Goal: Transaction & Acquisition: Purchase product/service

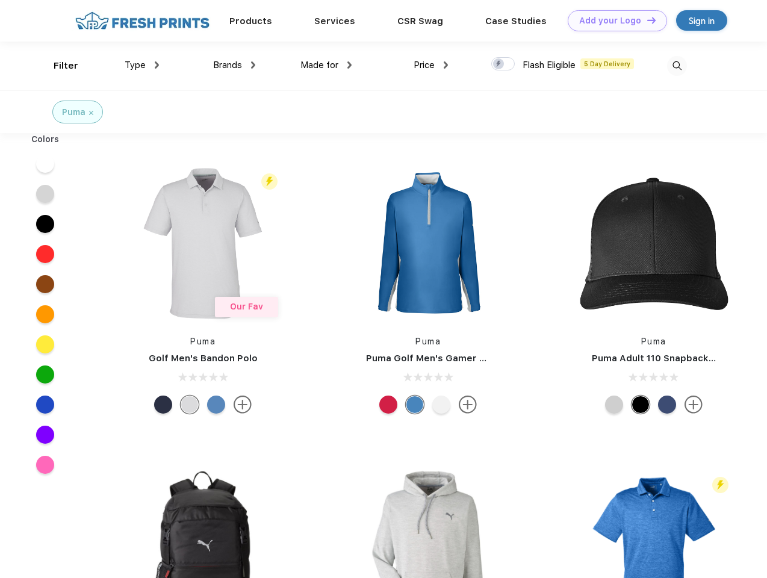
click at [613, 20] on link "Add your Logo Design Tool" at bounding box center [617, 20] width 99 height 21
click at [0, 0] on div "Design Tool" at bounding box center [0, 0] width 0 height 0
click at [646, 20] on link "Add your Logo Design Tool" at bounding box center [617, 20] width 99 height 21
click at [58, 66] on div "Filter" at bounding box center [66, 66] width 25 height 14
click at [142, 65] on span "Type" at bounding box center [135, 65] width 21 height 11
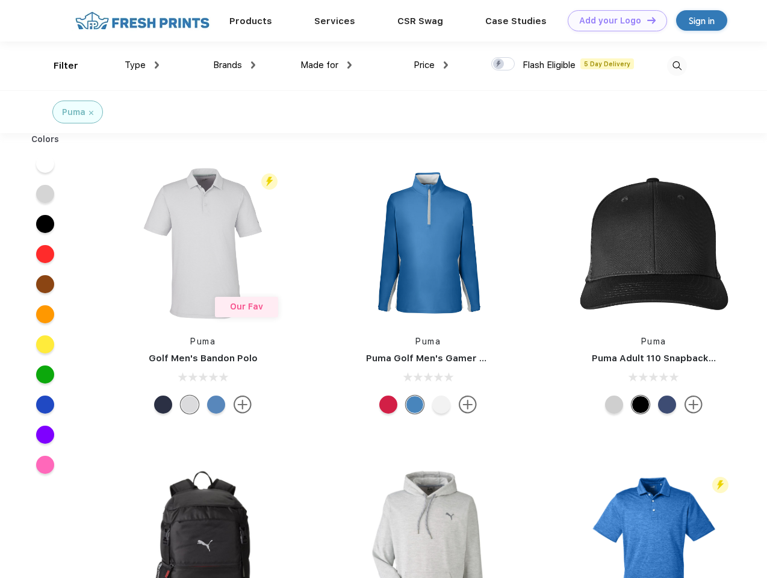
click at [234, 65] on span "Brands" at bounding box center [227, 65] width 29 height 11
click at [326, 65] on span "Made for" at bounding box center [319, 65] width 38 height 11
click at [431, 65] on span "Price" at bounding box center [424, 65] width 21 height 11
click at [503, 64] on div at bounding box center [502, 63] width 23 height 13
click at [499, 64] on input "checkbox" at bounding box center [495, 61] width 8 height 8
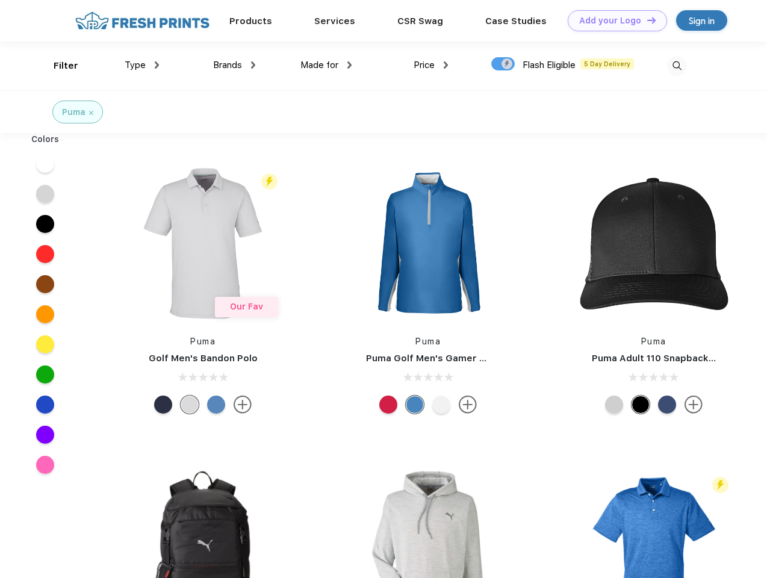
click at [677, 66] on img at bounding box center [677, 66] width 20 height 20
